Goal: Navigation & Orientation: Go to known website

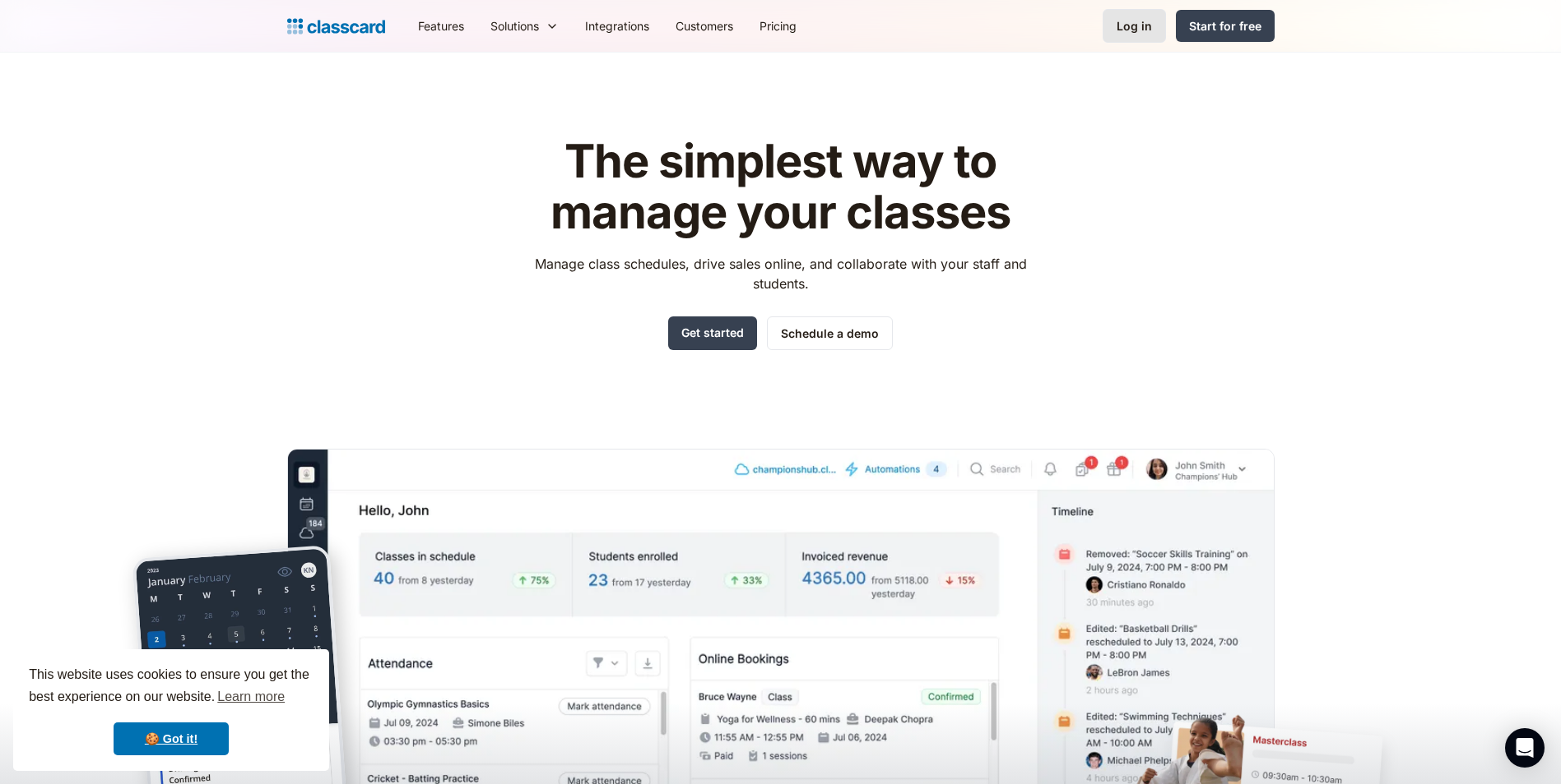
click at [1140, 35] on link "Log in" at bounding box center [1134, 25] width 63 height 34
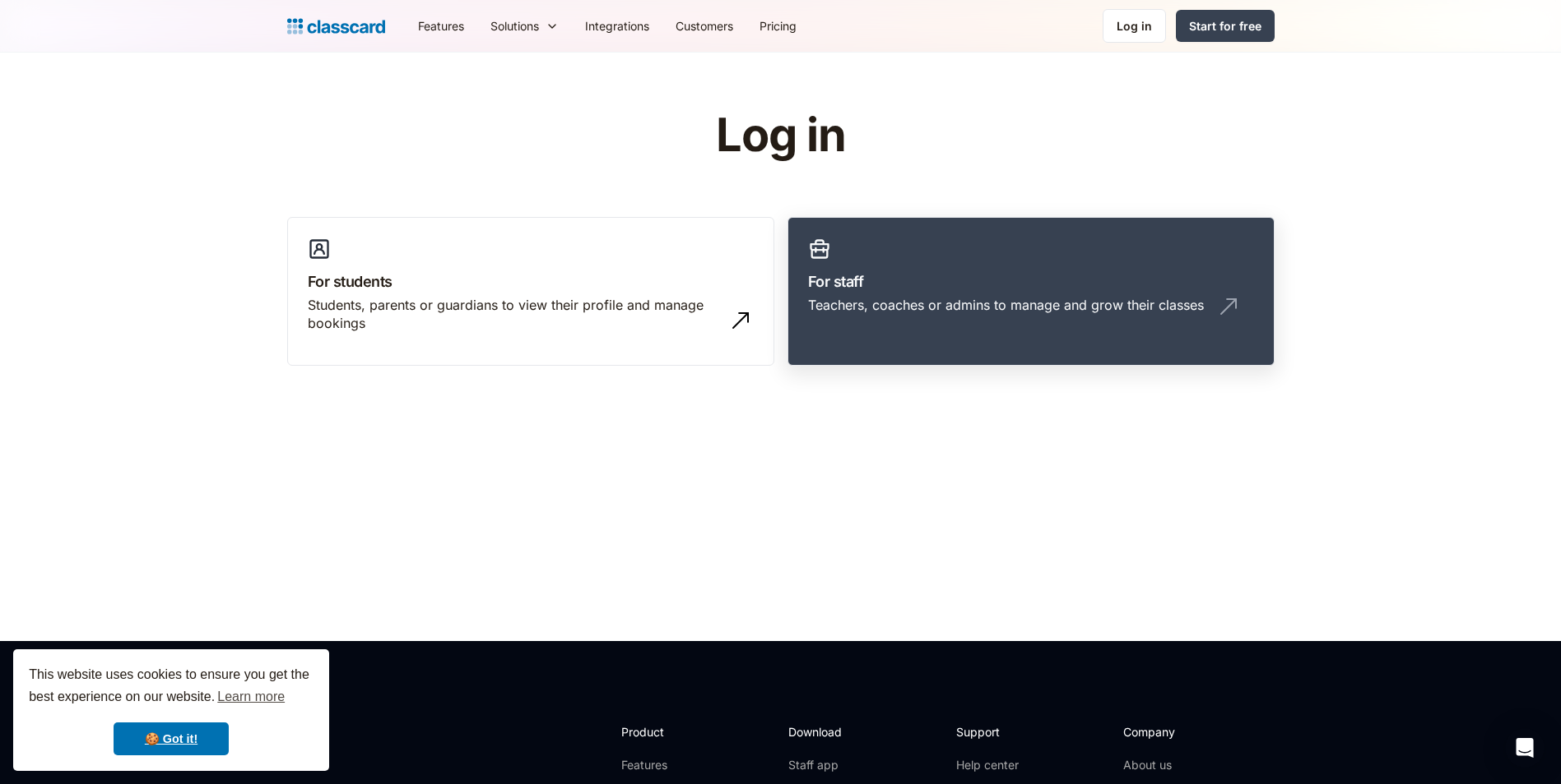
click at [937, 256] on link "For staff Teachers, coaches or admins to manage and grow their classes" at bounding box center [1031, 292] width 487 height 150
